Goal: Task Accomplishment & Management: Manage account settings

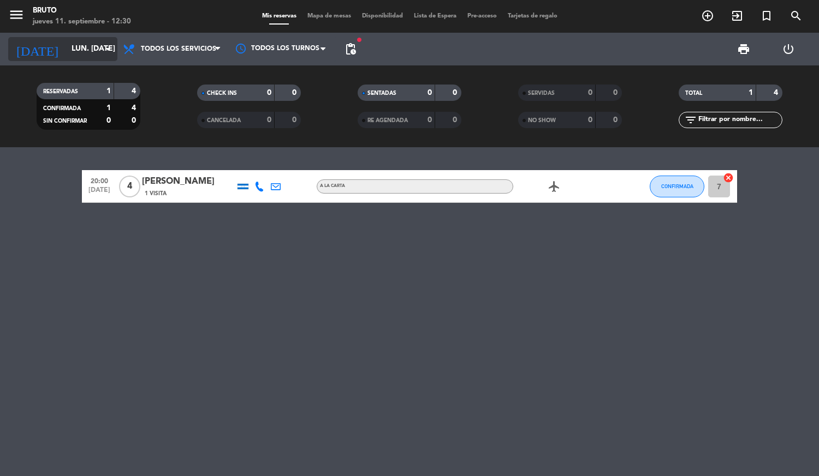
click at [99, 52] on input "lun. [DATE]" at bounding box center [117, 49] width 103 height 20
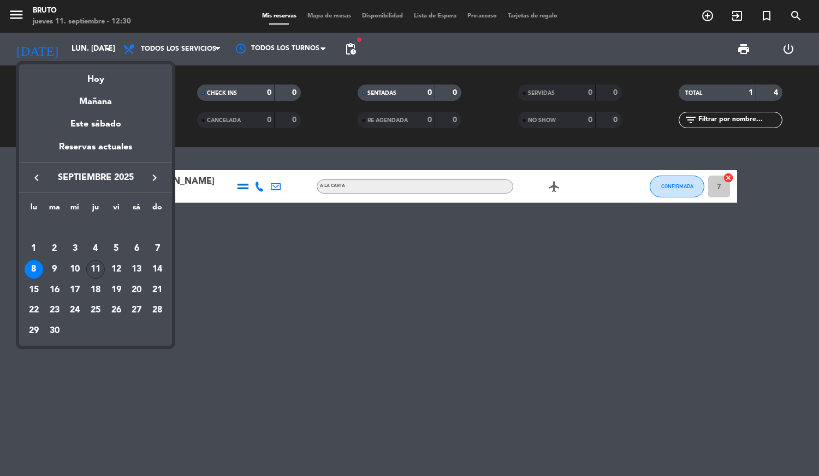
click at [100, 270] on div "11" at bounding box center [95, 269] width 19 height 19
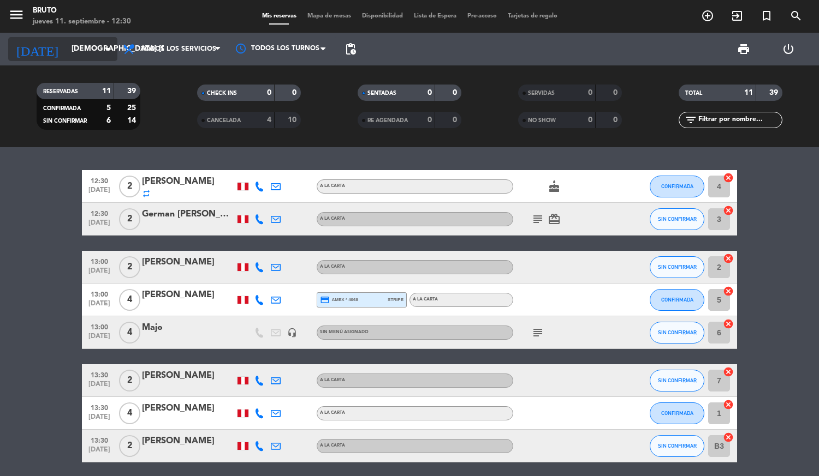
click at [110, 52] on icon "arrow_drop_down" at bounding box center [108, 49] width 13 height 13
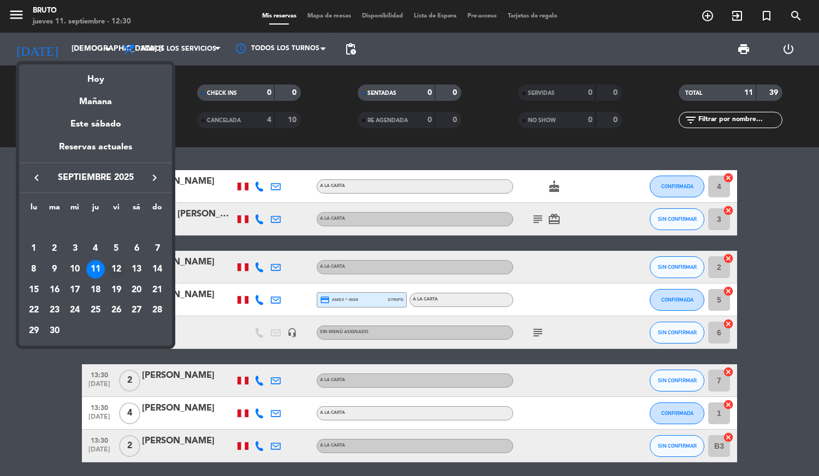
click at [115, 270] on div "12" at bounding box center [116, 269] width 19 height 19
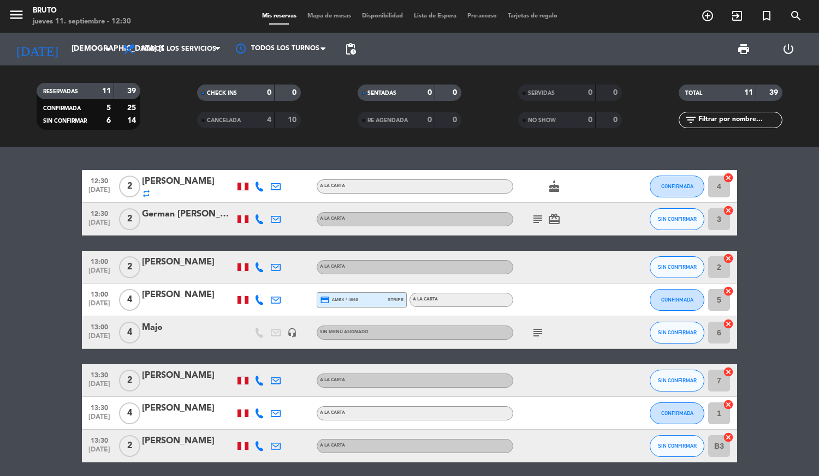
type input "vie. [DATE]"
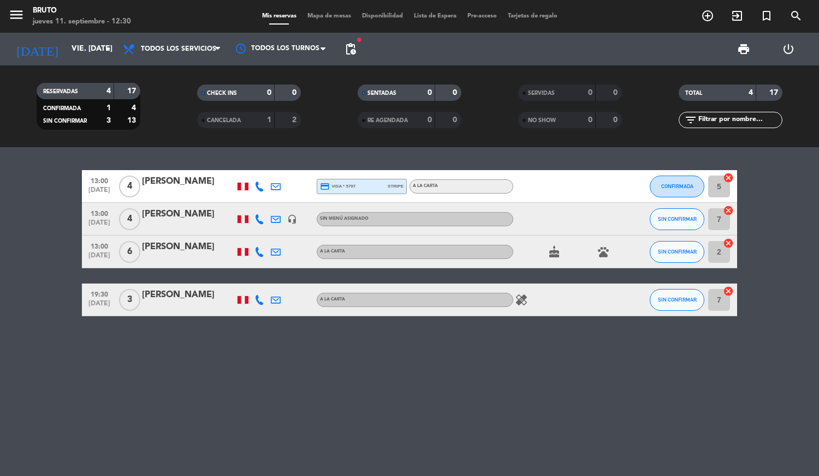
click at [181, 294] on div "[PERSON_NAME]" at bounding box center [188, 295] width 93 height 14
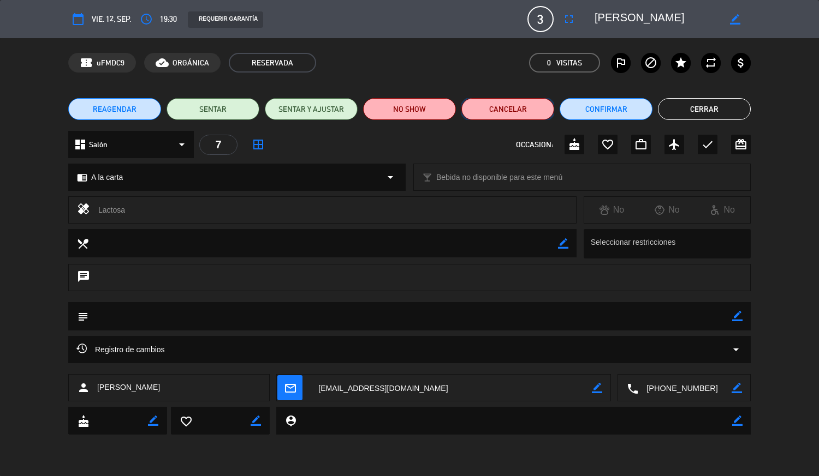
click at [513, 110] on button "Cancelar" at bounding box center [507, 109] width 93 height 22
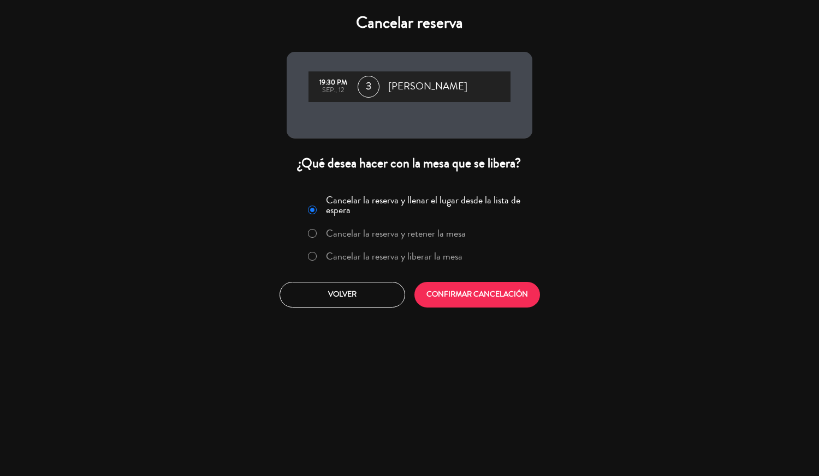
click at [319, 255] on label "Cancelar la reserva y liberar la mesa" at bounding box center [385, 257] width 166 height 20
click at [509, 297] on button "CONFIRMAR CANCELACIÓN" at bounding box center [477, 295] width 126 height 26
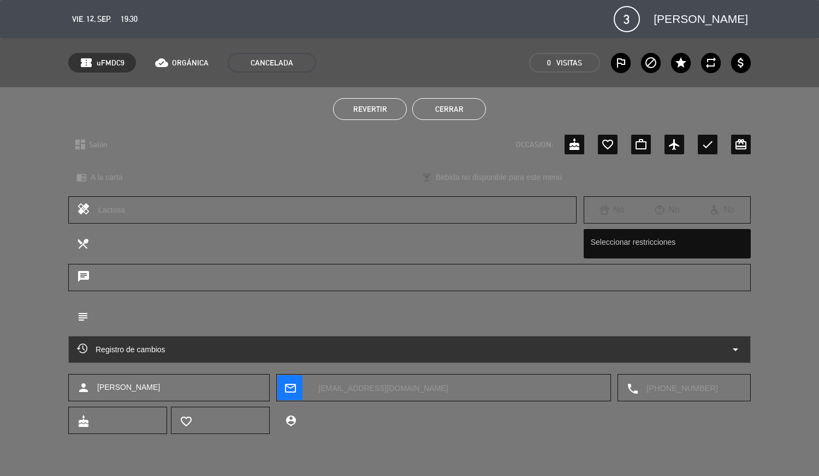
click at [97, 16] on span "vie. 12, sep." at bounding box center [91, 19] width 39 height 13
click at [105, 15] on span "vie. 12, sep." at bounding box center [91, 19] width 39 height 13
click at [88, 22] on span "vie. 12, sep." at bounding box center [91, 19] width 39 height 13
